Goal: Information Seeking & Learning: Find specific fact

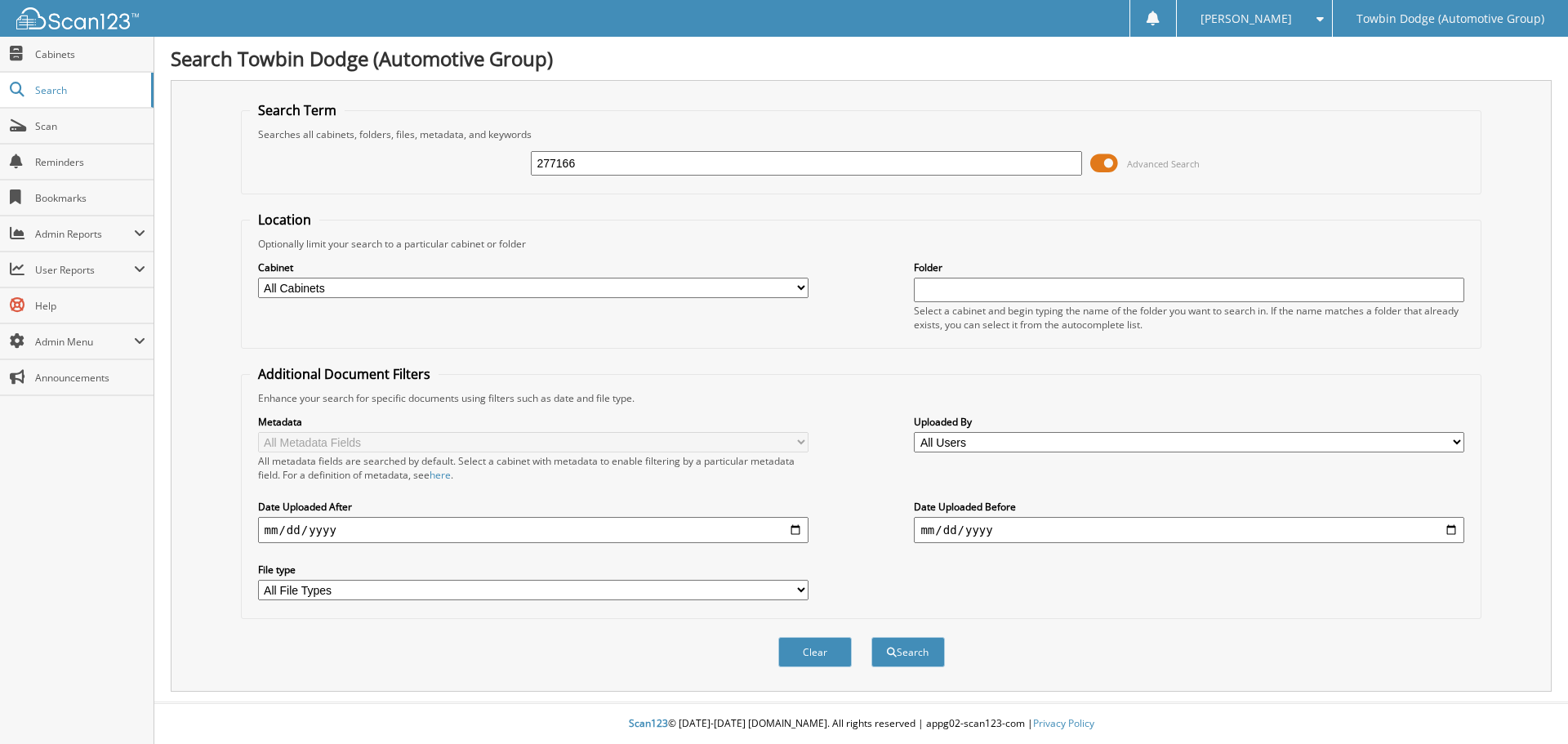
type input "277166"
click at [871, 638] on button "Search" at bounding box center [908, 652] width 74 height 30
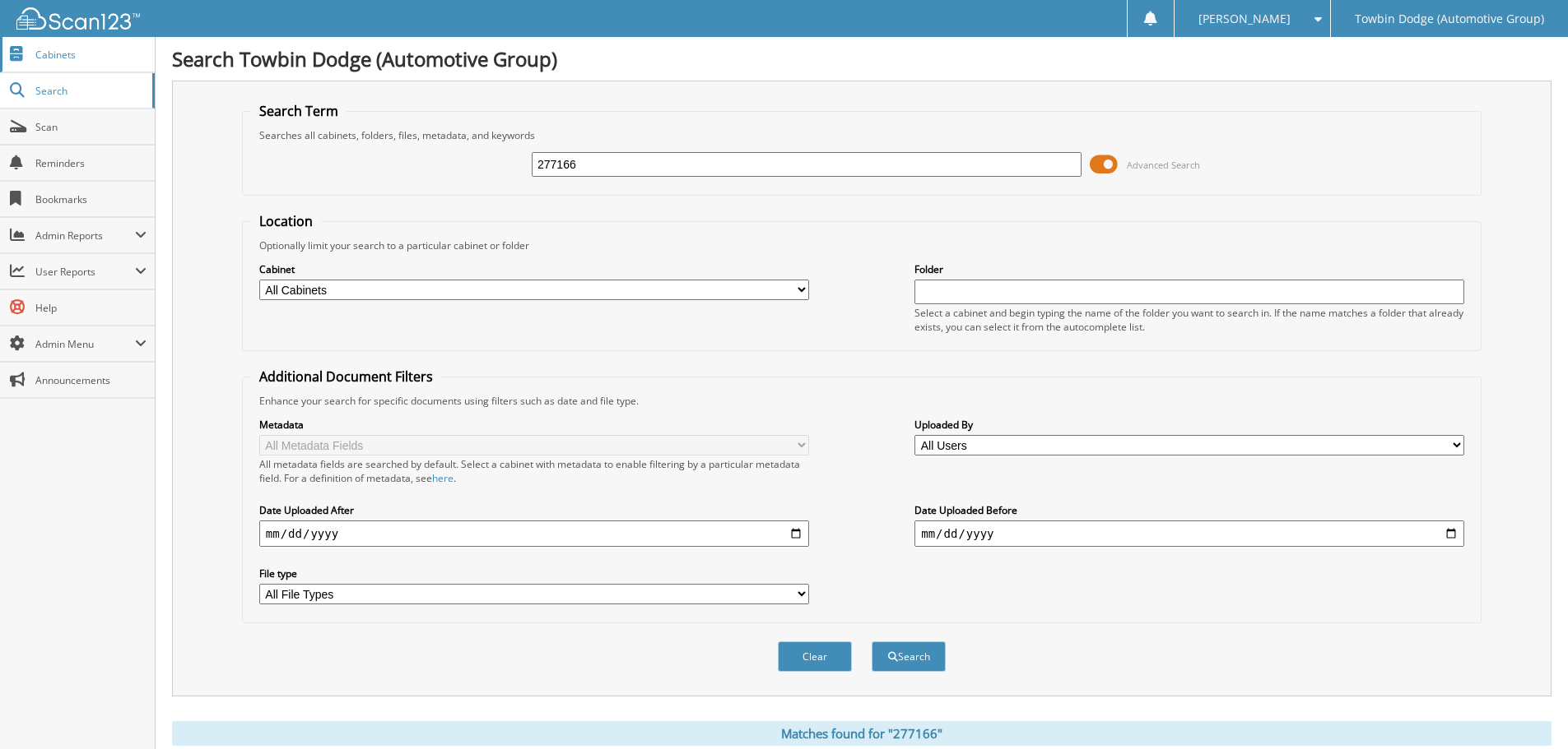
click at [75, 64] on link "Cabinets" at bounding box center [77, 55] width 155 height 35
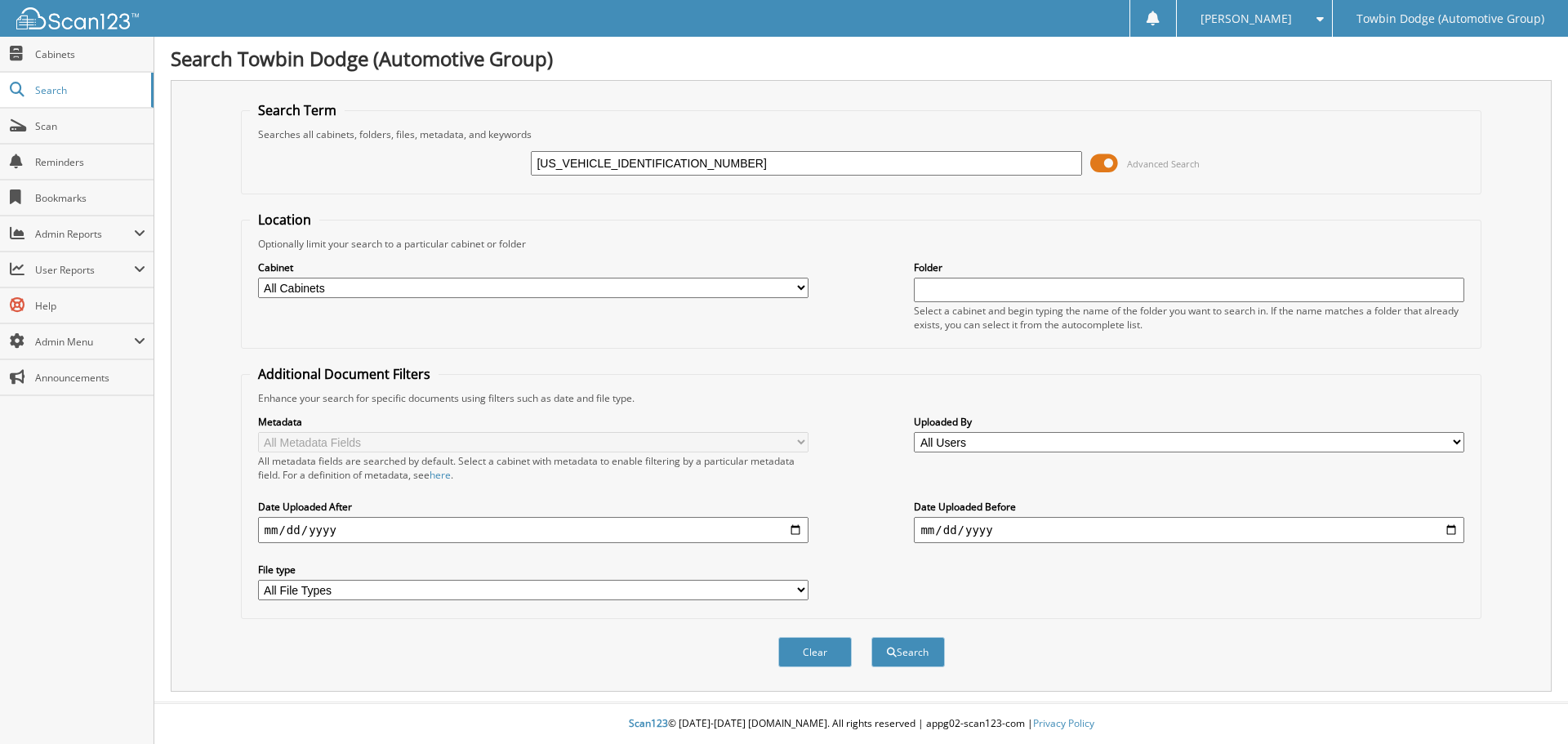
type input "1D7RB1CT6BS615887"
click at [871, 638] on button "Search" at bounding box center [908, 652] width 74 height 30
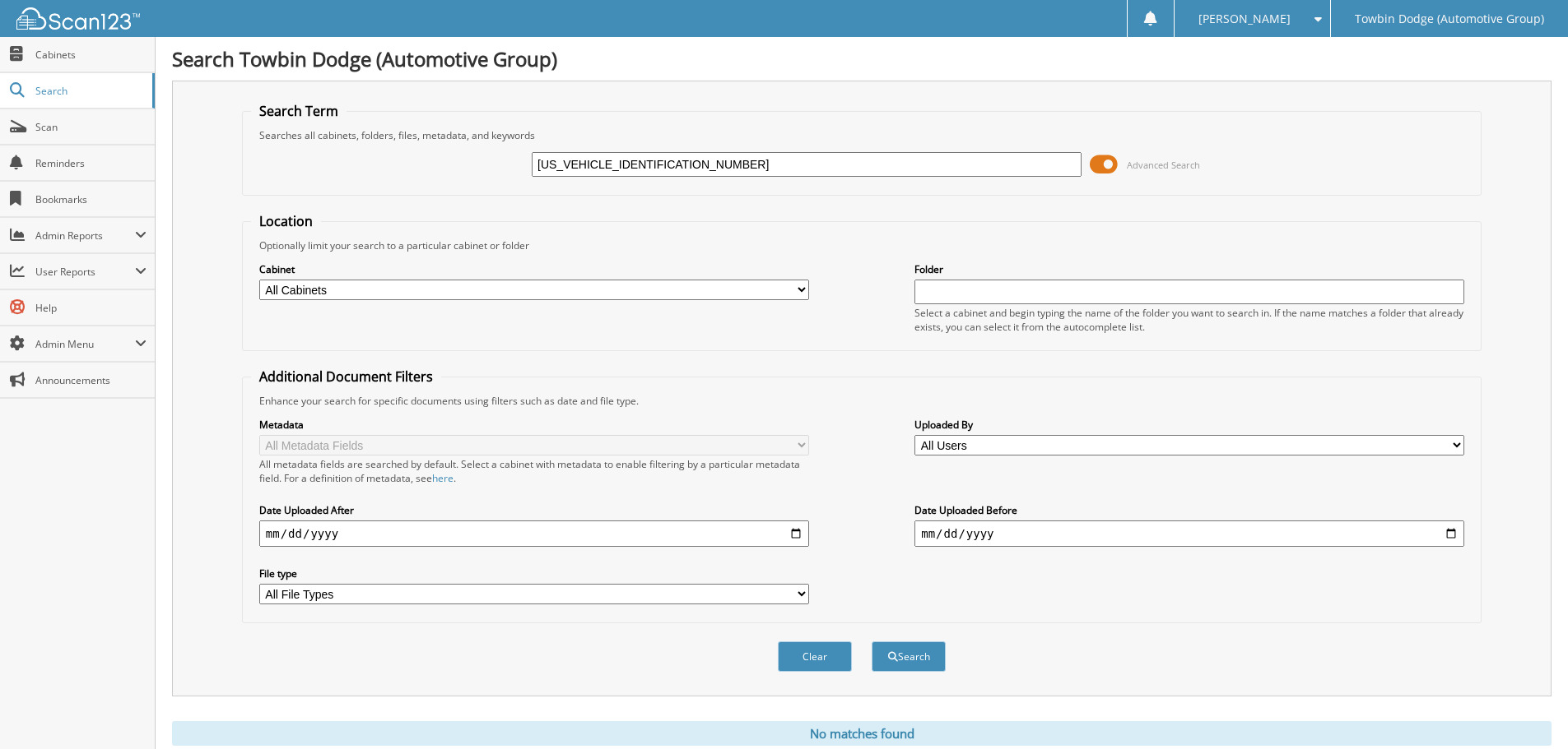
drag, startPoint x: 697, startPoint y: 157, endPoint x: 362, endPoint y: 197, distance: 337.4
click at [362, 197] on form "Search Term Searches all cabinets, folders, files, metadata, and keywords 1D7RB…" at bounding box center [862, 396] width 1239 height 588
paste input "1D7RB1CT6BS615887"
type input "1D7RB1CT6BS615887"
click at [872, 642] on button "Search" at bounding box center [909, 657] width 75 height 30
